Goal: Check status: Check status

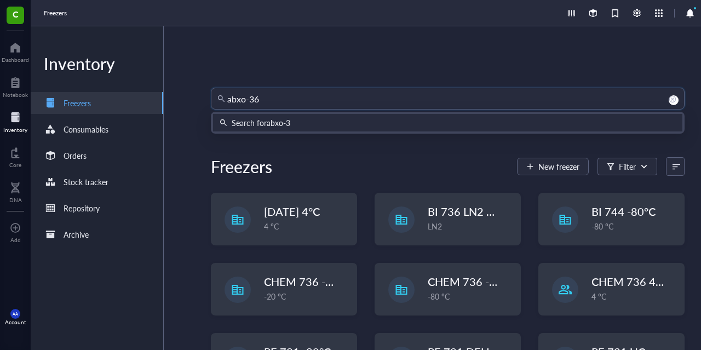
type input "abxo-361"
